Goal: Task Accomplishment & Management: Manage account settings

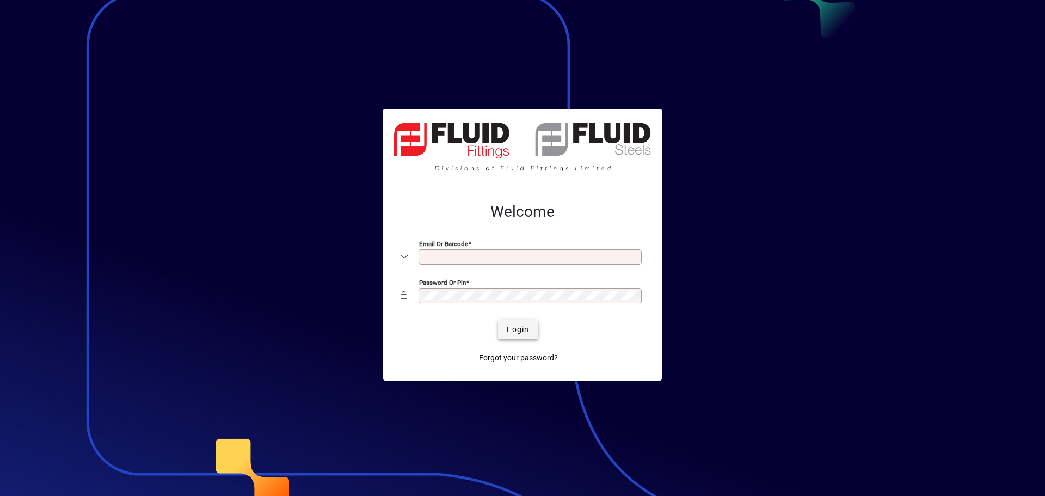
type input "**********"
click at [521, 325] on span "Login" at bounding box center [518, 329] width 22 height 11
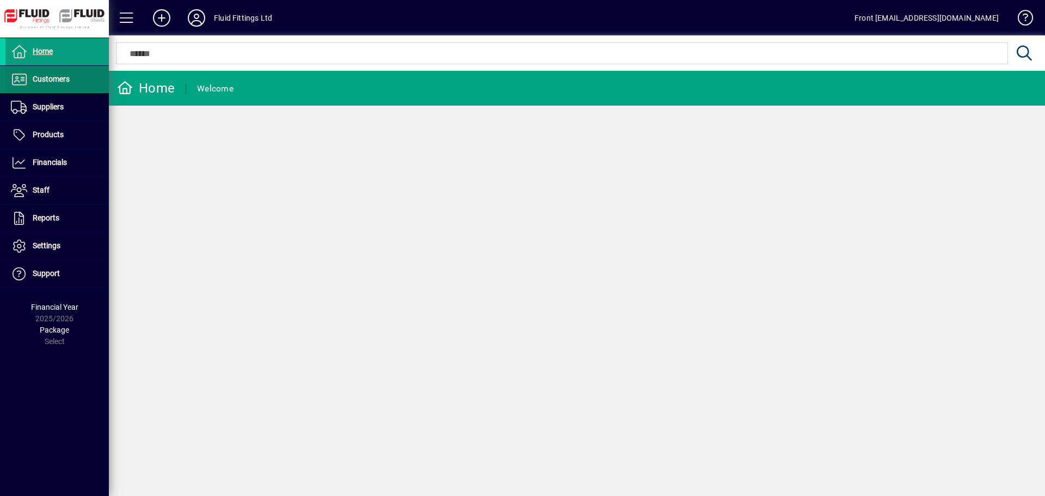
click at [55, 83] on span "Customers" at bounding box center [51, 79] width 37 height 9
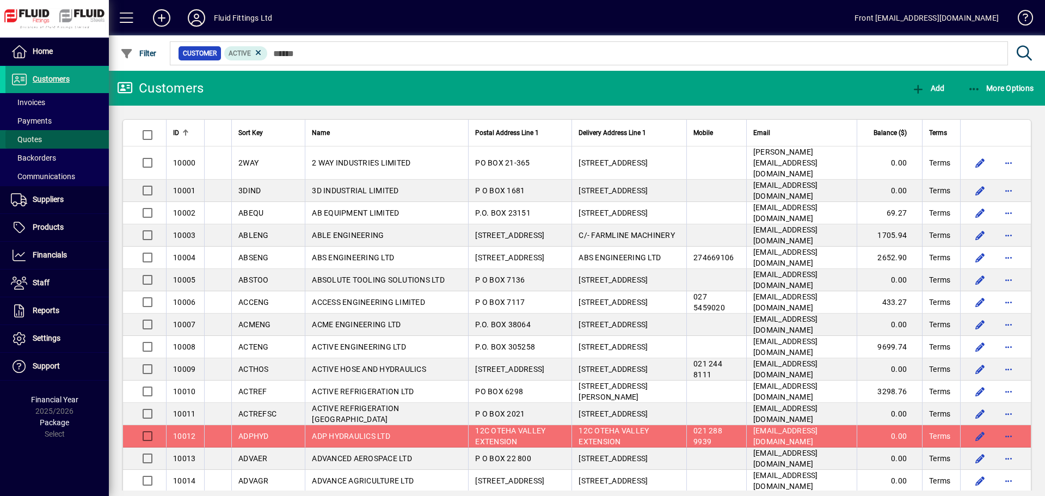
click at [39, 133] on span at bounding box center [56, 139] width 103 height 26
